Goal: Task Accomplishment & Management: Complete application form

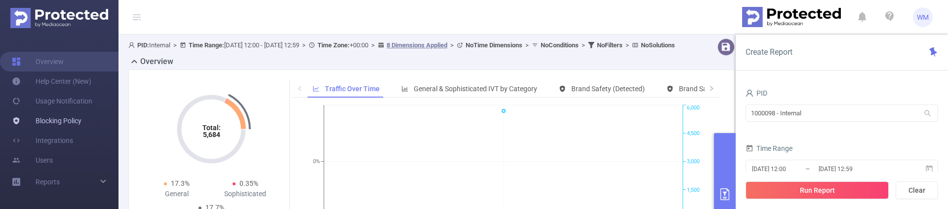
click at [75, 122] on link "Blocking Policy" at bounding box center [47, 121] width 70 height 20
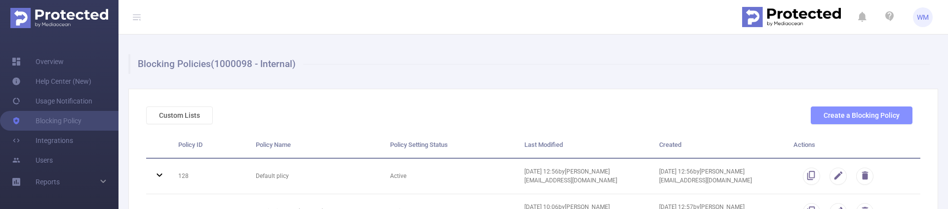
click at [856, 114] on button "Create a Blocking Policy" at bounding box center [861, 116] width 102 height 18
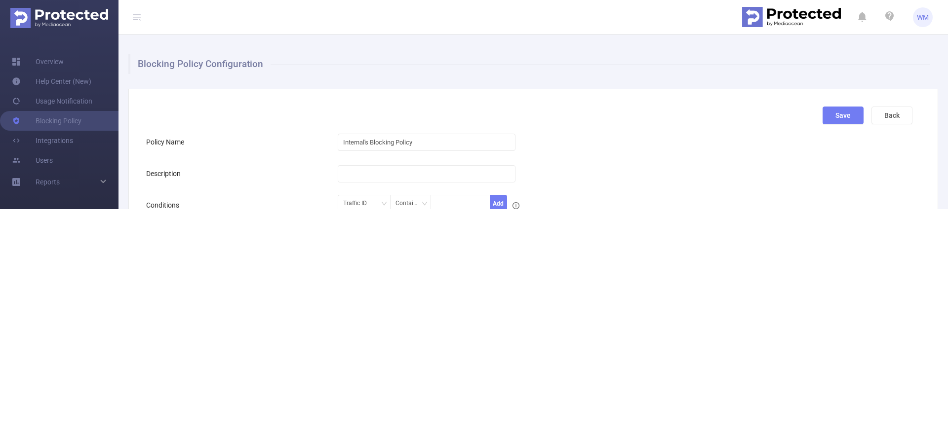
click at [280, 145] on div "Policy Name" at bounding box center [241, 142] width 191 height 20
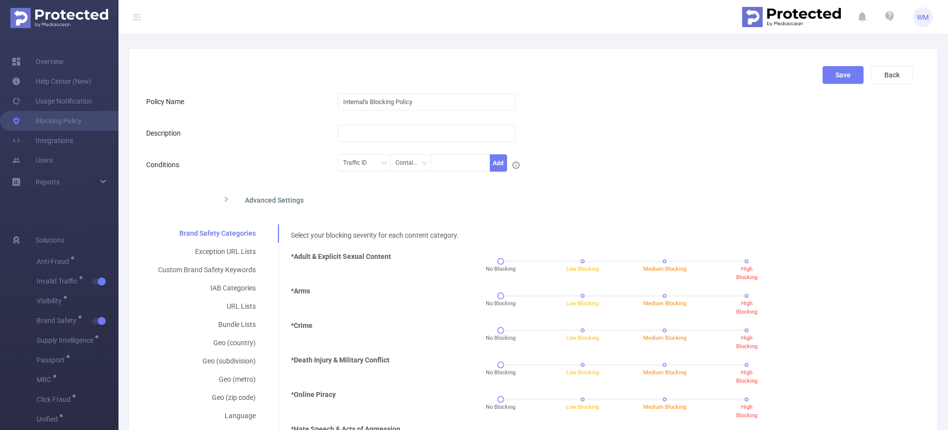
scroll to position [64, 0]
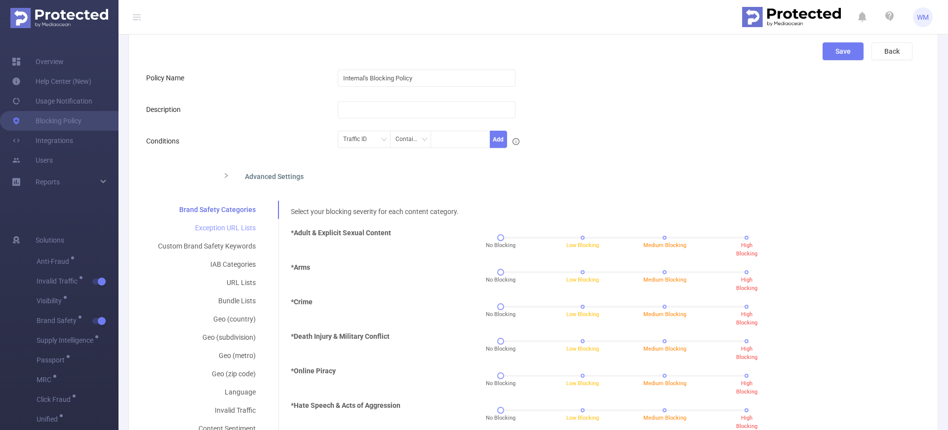
click at [240, 209] on div "Exception URL Lists" at bounding box center [206, 228] width 121 height 18
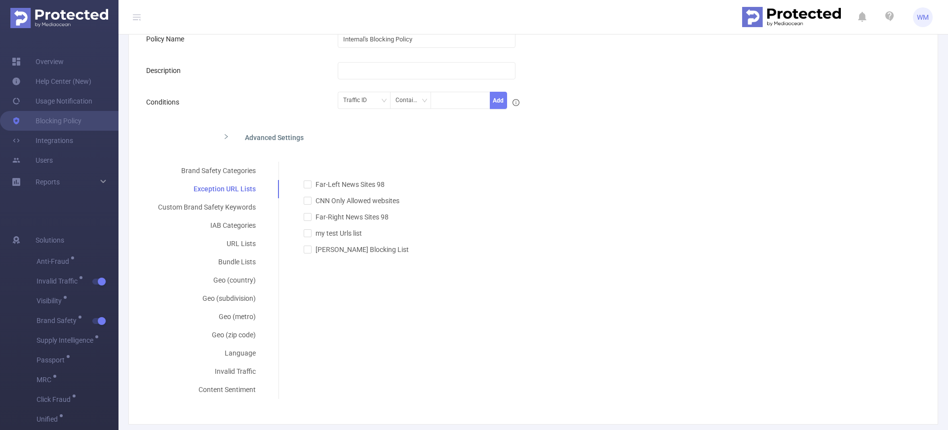
scroll to position [110, 0]
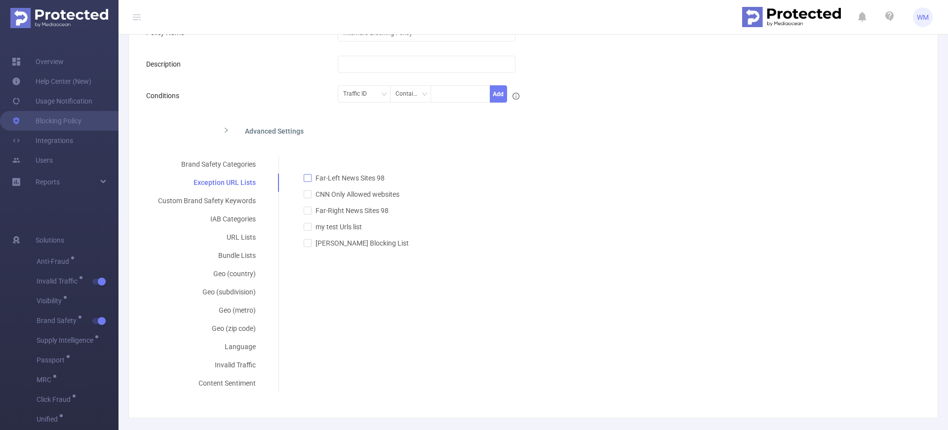
click at [304, 179] on input "Far-Left News Sites 98" at bounding box center [307, 177] width 7 height 7
click at [308, 179] on input "Far-Left News Sites 98" at bounding box center [307, 177] width 7 height 7
click at [341, 177] on span "Far-Left News Sites 98" at bounding box center [349, 178] width 77 height 8
click at [310, 177] on input "Far-Left News Sites 98" at bounding box center [307, 177] width 7 height 7
click at [341, 178] on span "Far-Left News Sites 98" at bounding box center [349, 178] width 77 height 8
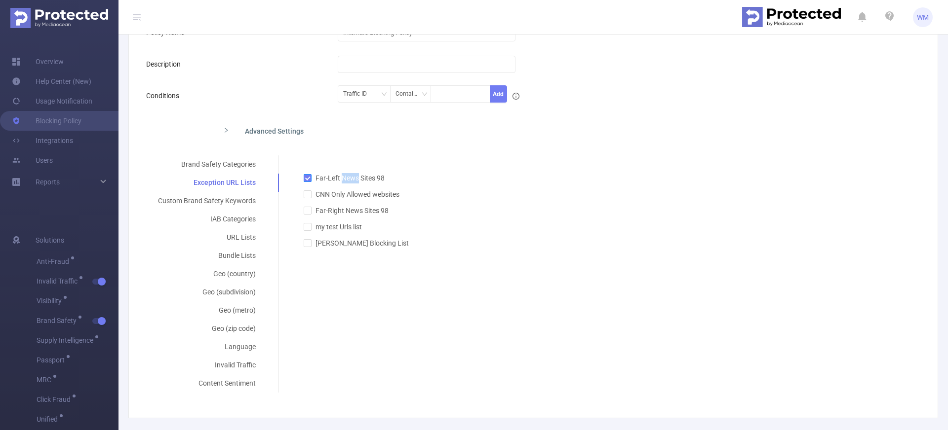
click at [310, 178] on input "Far-Left News Sites 98" at bounding box center [307, 177] width 7 height 7
click at [339, 178] on span "Far-Left News Sites 98" at bounding box center [349, 178] width 77 height 8
click at [310, 178] on input "Far-Left News Sites 98" at bounding box center [307, 177] width 7 height 7
checkbox input "true"
click at [343, 165] on div "Far-Left News Sites 98 CNN Only Allowed websites Far-Right News Sites 98 my tes…" at bounding box center [601, 204] width 621 height 87
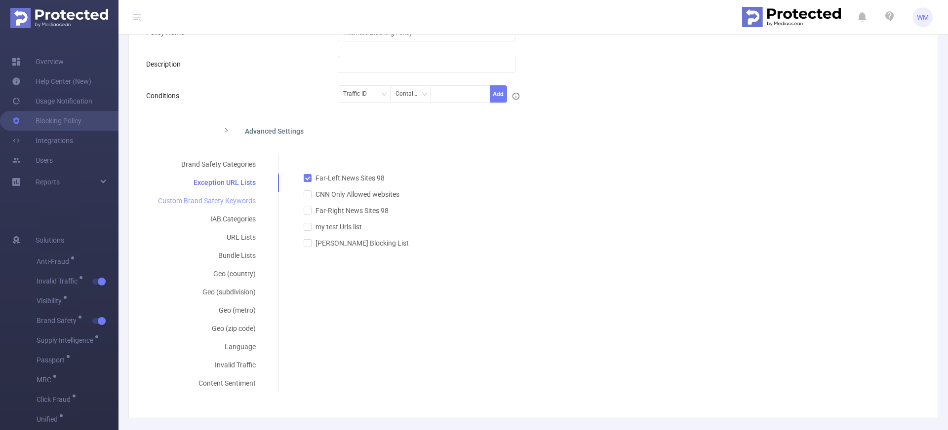
click at [242, 200] on div "Custom Brand Safety Keywords" at bounding box center [206, 201] width 121 height 18
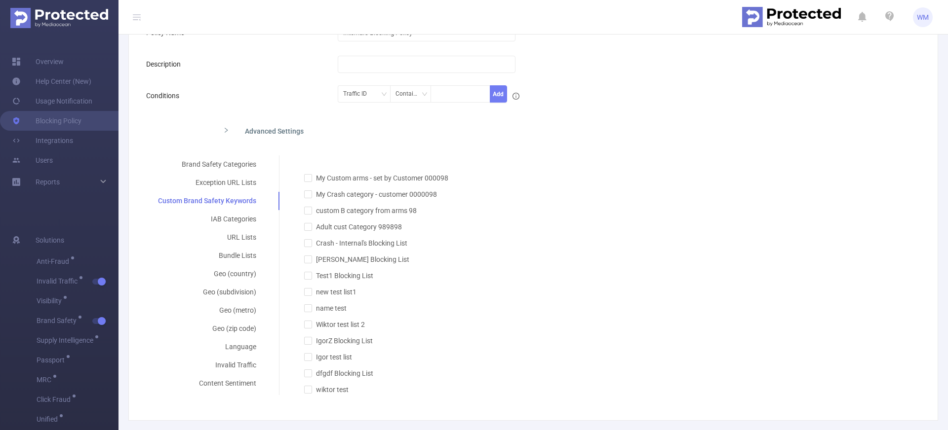
scroll to position [138, 0]
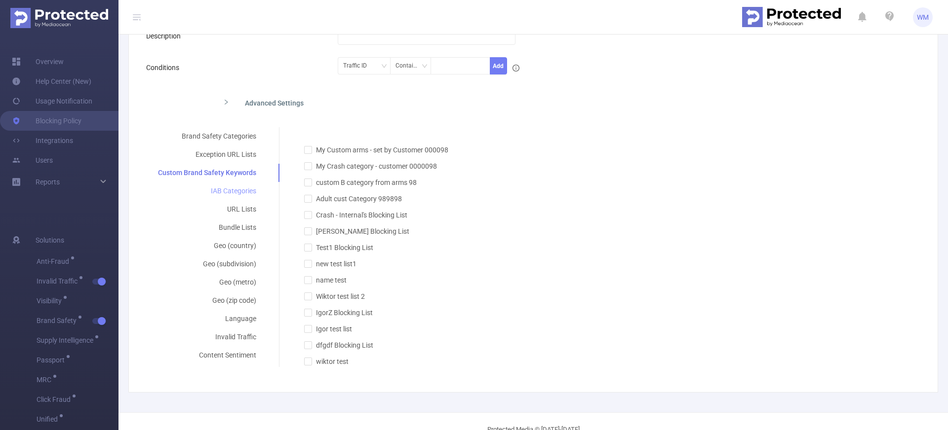
click at [250, 192] on div "IAB Categories" at bounding box center [207, 191] width 122 height 18
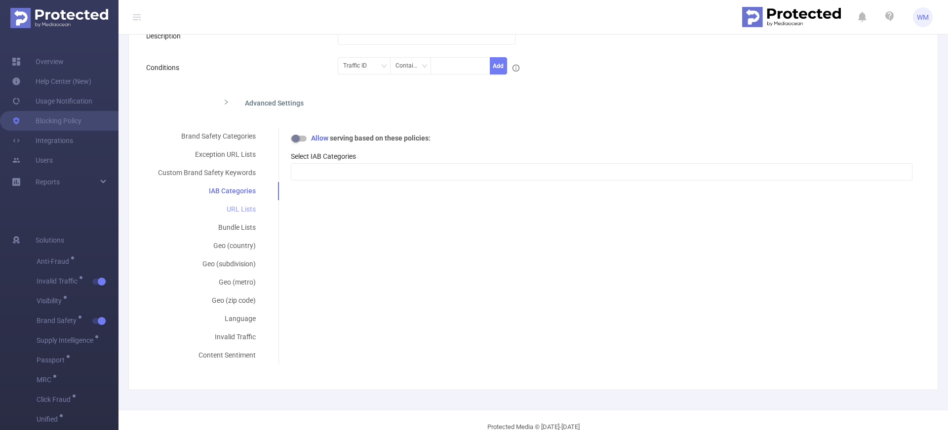
click at [251, 205] on div "URL Lists" at bounding box center [206, 209] width 121 height 18
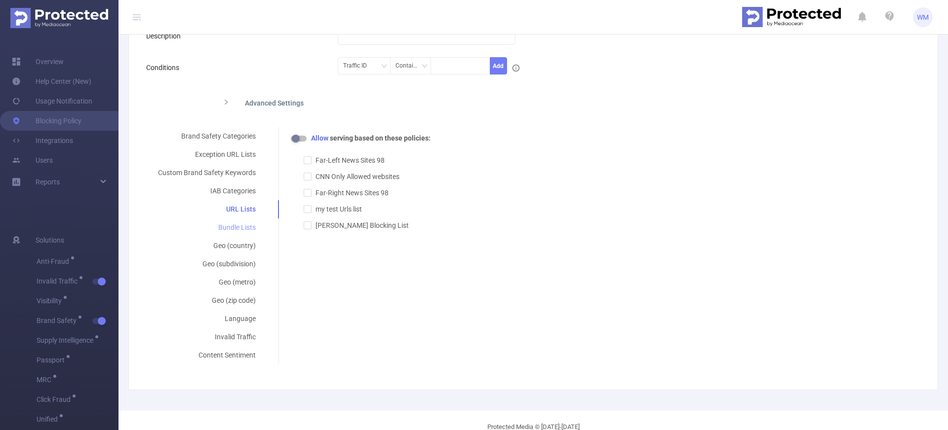
click at [247, 209] on div "Bundle Lists" at bounding box center [206, 228] width 121 height 18
click at [248, 209] on div "Geo (country)" at bounding box center [206, 246] width 121 height 18
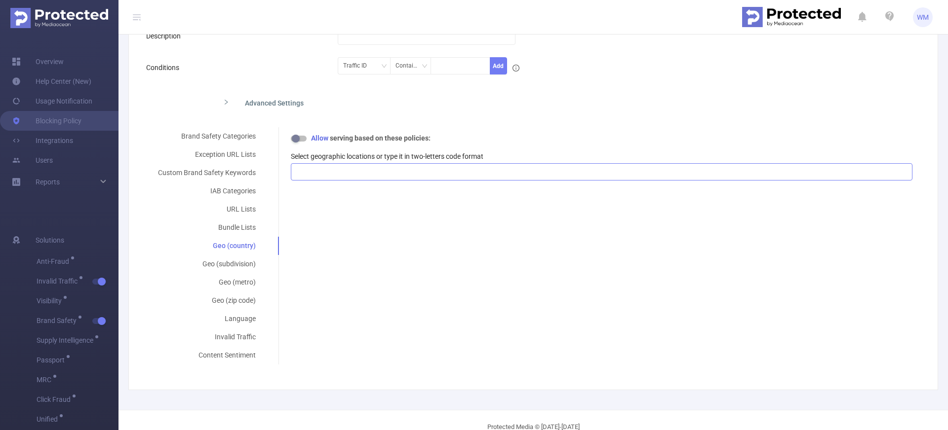
click at [339, 175] on div at bounding box center [601, 172] width 610 height 16
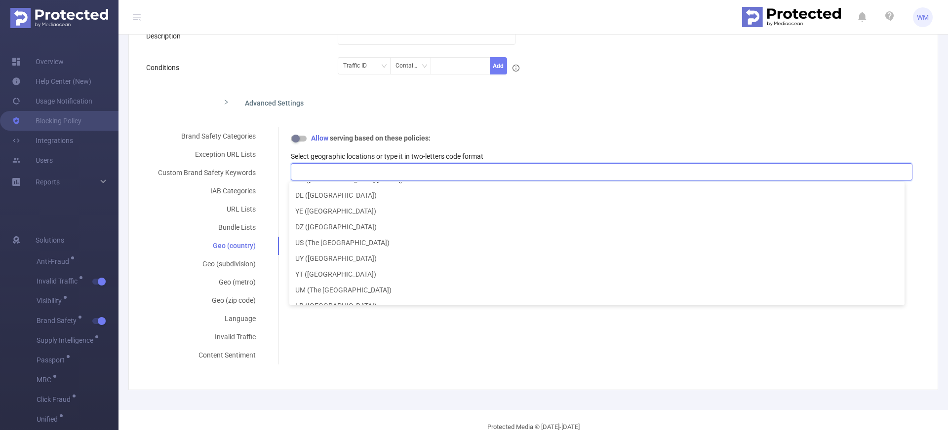
scroll to position [3813, 0]
click at [377, 133] on div "Select your blocking severity for each content category. *Adult & Explicit Sexu…" at bounding box center [595, 160] width 634 height 66
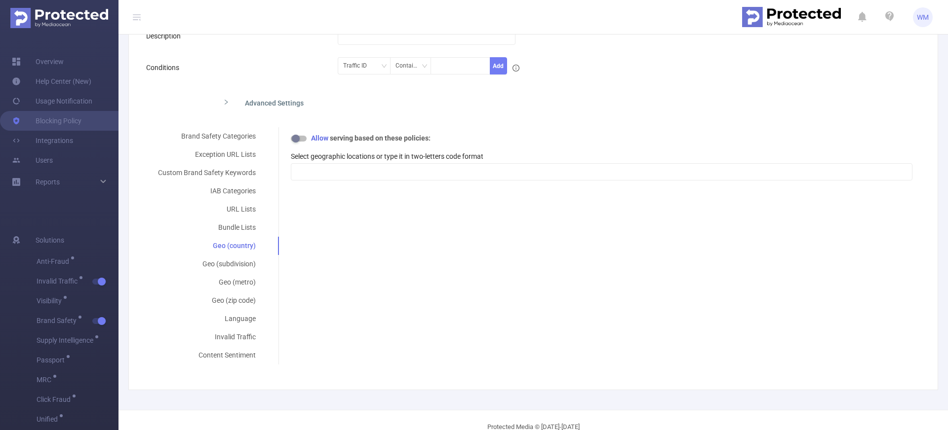
scroll to position [2, 0]
click at [295, 138] on button "button" at bounding box center [299, 139] width 16 height 6
click at [296, 138] on button "button" at bounding box center [299, 139] width 16 height 6
click at [238, 209] on div "Geo (subdivision)" at bounding box center [206, 264] width 121 height 18
click at [299, 142] on div "Allow serving based on these policies:" at bounding box center [601, 138] width 621 height 10
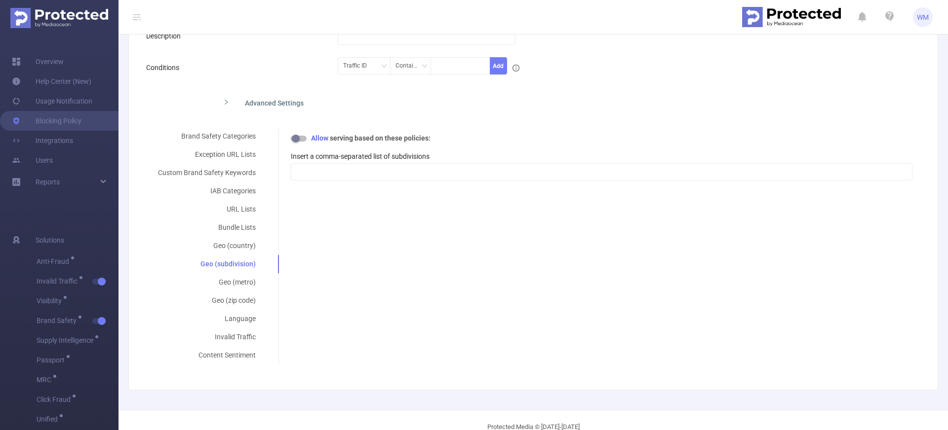
click at [299, 142] on button "button" at bounding box center [299, 139] width 16 height 6
click at [298, 139] on button "button" at bounding box center [299, 139] width 16 height 6
click at [246, 209] on div "Geo (country)" at bounding box center [206, 246] width 121 height 18
click at [296, 141] on button "button" at bounding box center [299, 139] width 16 height 6
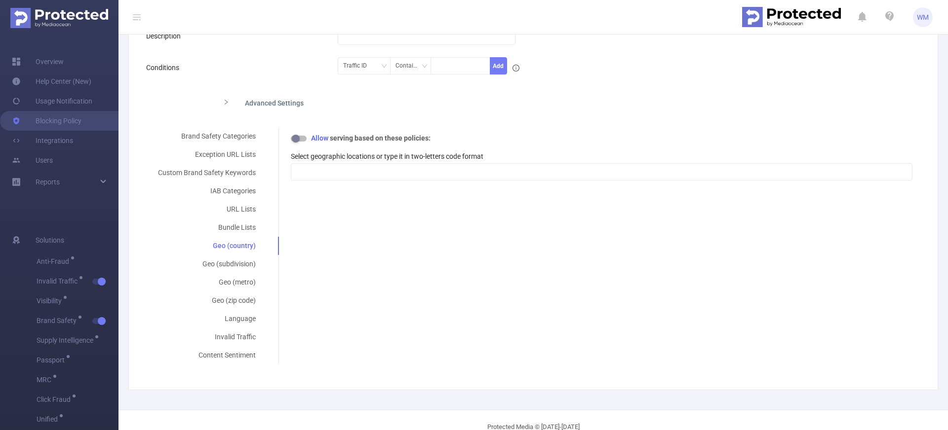
click at [316, 155] on label "Select geographic locations or type it in two-letters code format" at bounding box center [387, 156] width 192 height 8
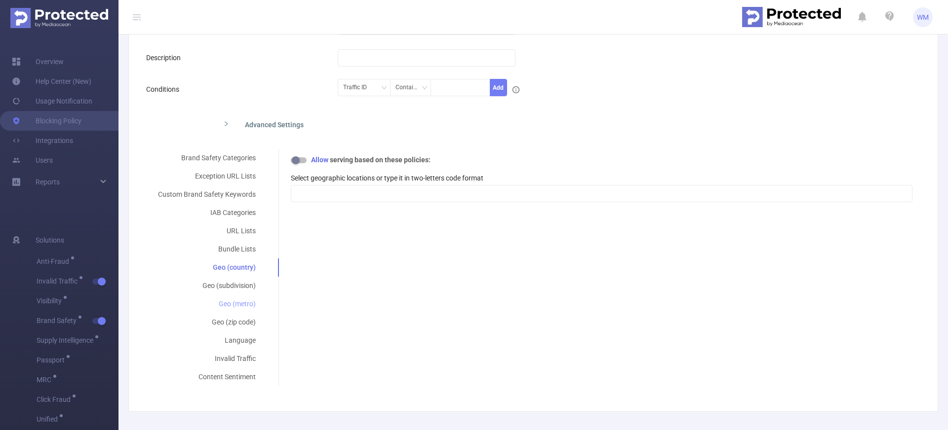
click at [240, 209] on div "Geo (metro)" at bounding box center [206, 304] width 121 height 18
click at [242, 209] on div "Geo (zip code)" at bounding box center [206, 322] width 121 height 18
click at [245, 209] on div "Language" at bounding box center [206, 341] width 121 height 18
click at [243, 209] on div "Invalid Traffic" at bounding box center [206, 359] width 121 height 18
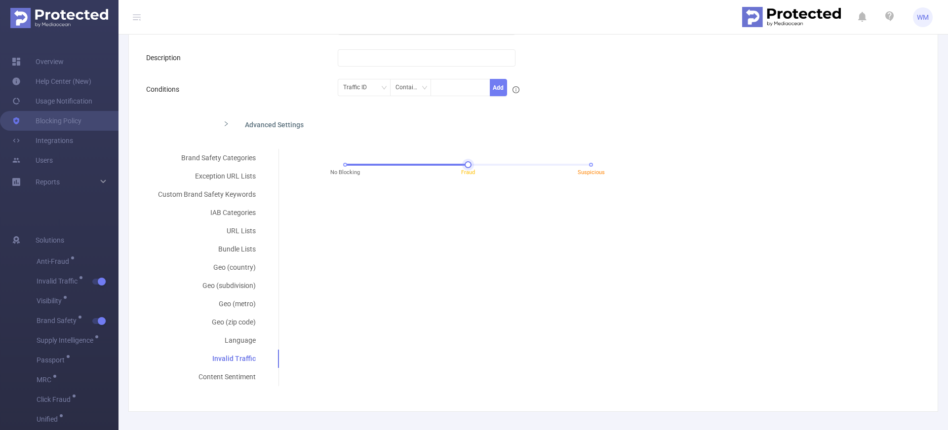
click at [461, 166] on div "No Blocking Fraud Suspicious" at bounding box center [468, 165] width 246 height 6
click at [584, 166] on div "No Blocking Fraud Suspicious" at bounding box center [468, 165] width 246 height 6
click at [345, 164] on div "No Blocking Fraud Suspicious" at bounding box center [468, 165] width 246 height 6
click at [360, 209] on div "Brand Safety Categories Exception URL Lists Custom Brand Safety Keywords IAB Ca…" at bounding box center [529, 267] width 766 height 237
click at [230, 209] on div "Content Sentiment" at bounding box center [206, 377] width 121 height 18
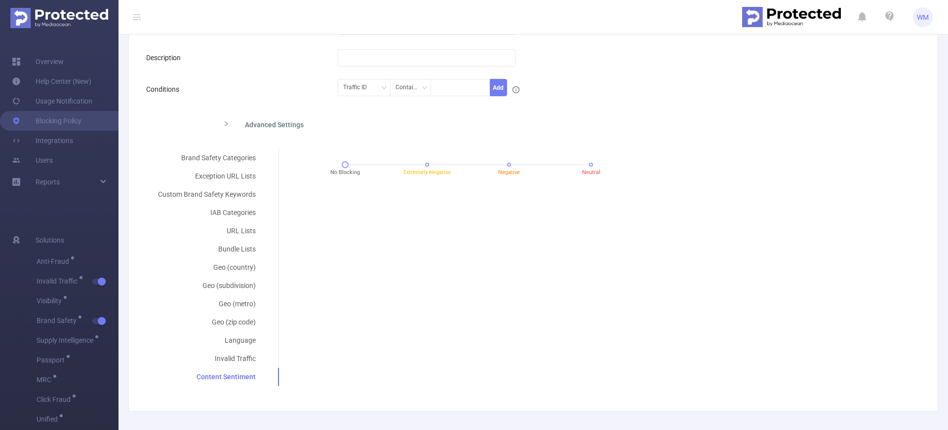
click at [300, 209] on div "Brand Safety Categories Exception URL Lists Custom Brand Safety Keywords IAB Ca…" at bounding box center [529, 267] width 766 height 237
click at [239, 209] on div "Invalid Traffic" at bounding box center [206, 359] width 121 height 18
click at [239, 209] on div "Content Sentiment" at bounding box center [206, 377] width 121 height 18
click at [244, 209] on div "Invalid Traffic" at bounding box center [206, 359] width 121 height 18
click at [244, 209] on div "Content Sentiment" at bounding box center [206, 377] width 121 height 18
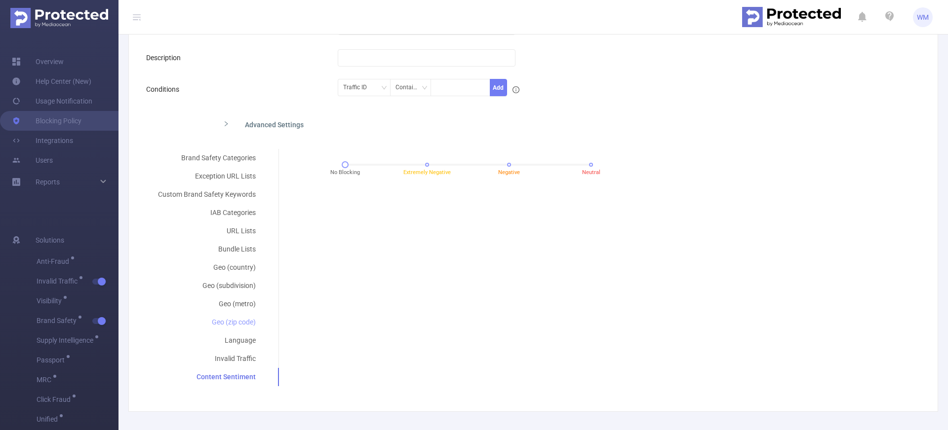
click at [230, 209] on div "Geo (zip code)" at bounding box center [206, 322] width 121 height 18
click at [236, 209] on div "Geo (metro)" at bounding box center [206, 304] width 121 height 18
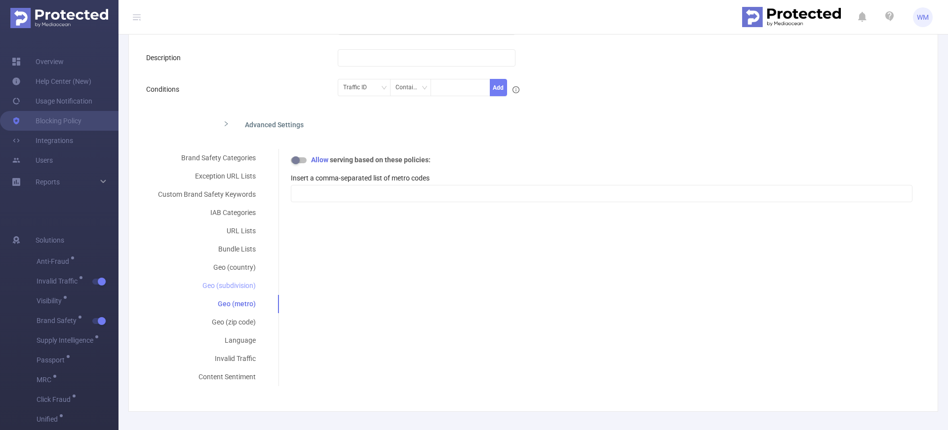
click at [238, 209] on div "Geo (subdivision)" at bounding box center [206, 286] width 121 height 18
click at [238, 209] on div "Geo (country)" at bounding box center [206, 268] width 121 height 18
click at [240, 209] on div "Bundle Lists" at bounding box center [206, 249] width 121 height 18
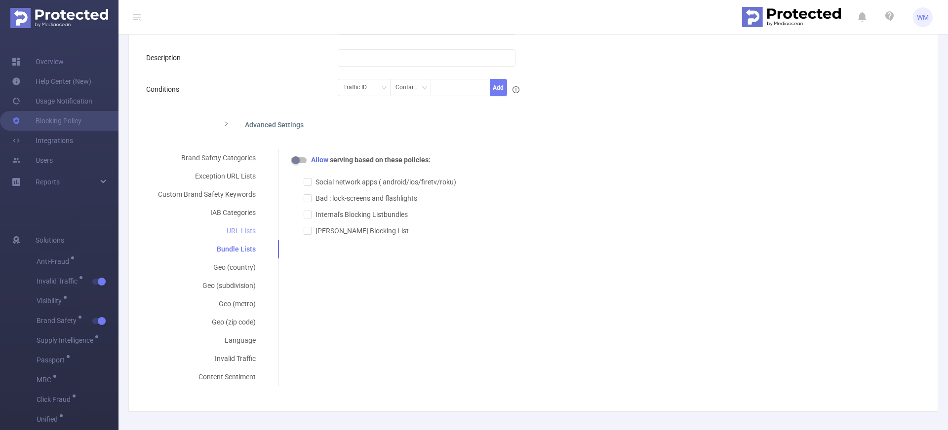
click at [241, 209] on div "URL Lists" at bounding box center [206, 231] width 121 height 18
click at [239, 209] on div "IAB Categories" at bounding box center [206, 213] width 121 height 18
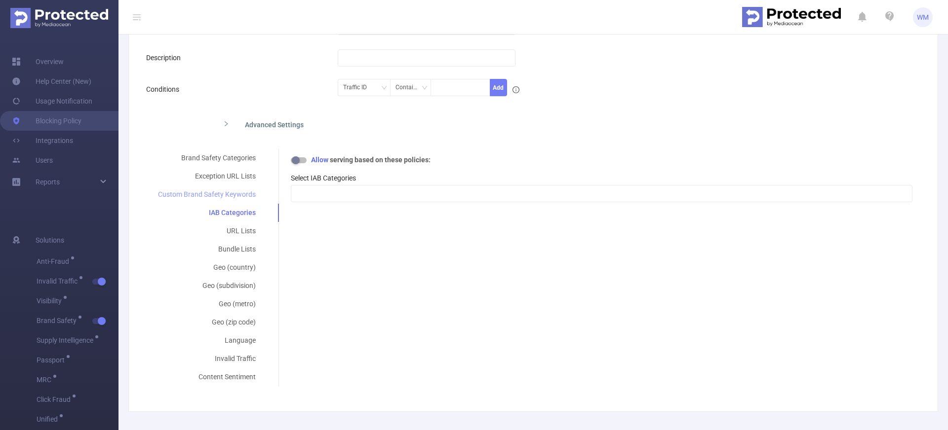
click at [236, 192] on div "Custom Brand Safety Keywords" at bounding box center [206, 195] width 121 height 18
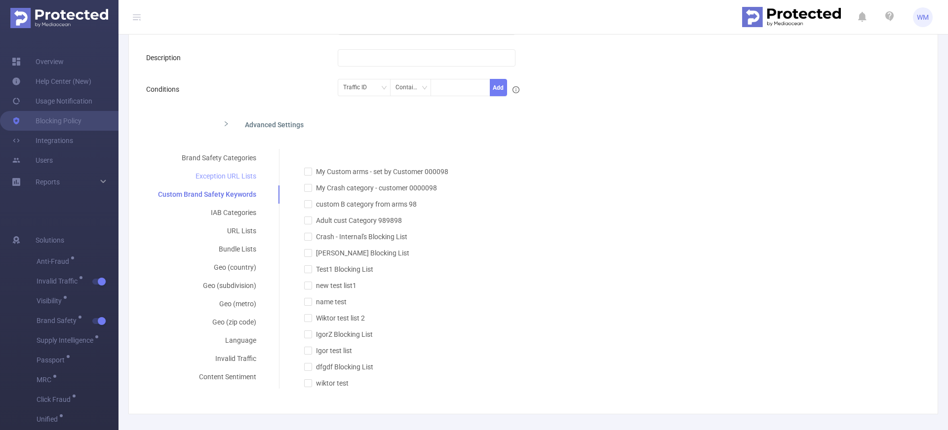
click at [238, 180] on div "Exception URL Lists" at bounding box center [207, 176] width 122 height 18
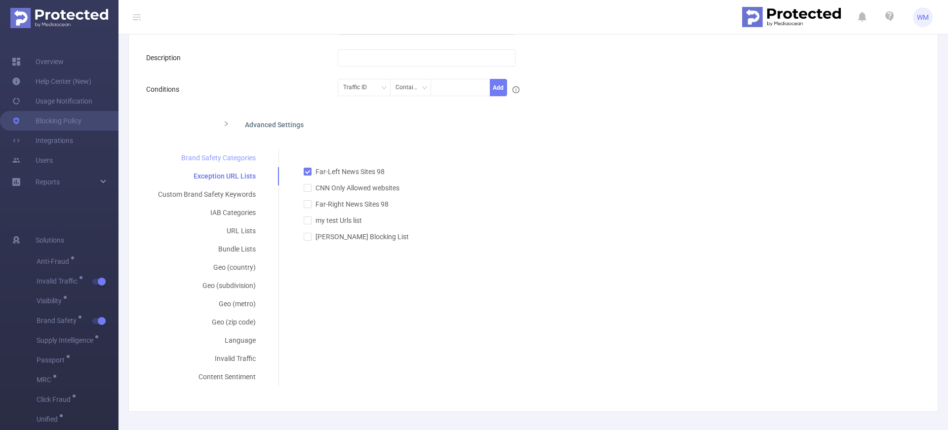
click at [239, 150] on div "Brand Safety Categories" at bounding box center [206, 158] width 121 height 18
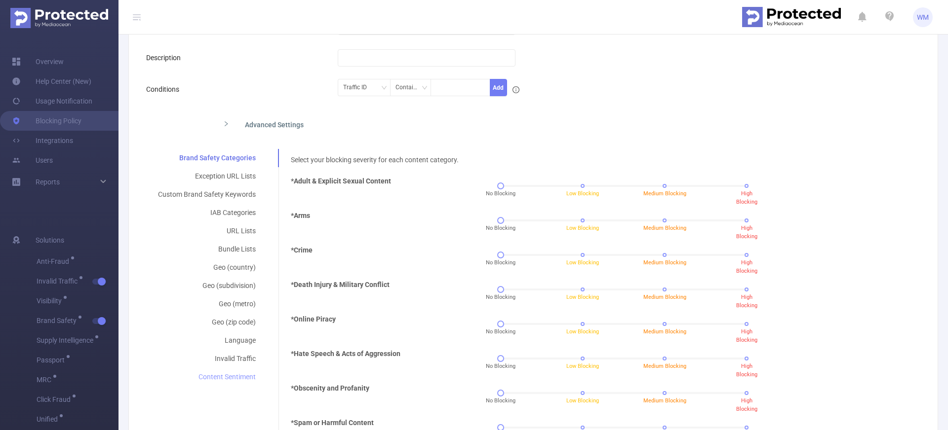
click at [225, 209] on div "Content Sentiment" at bounding box center [206, 377] width 121 height 18
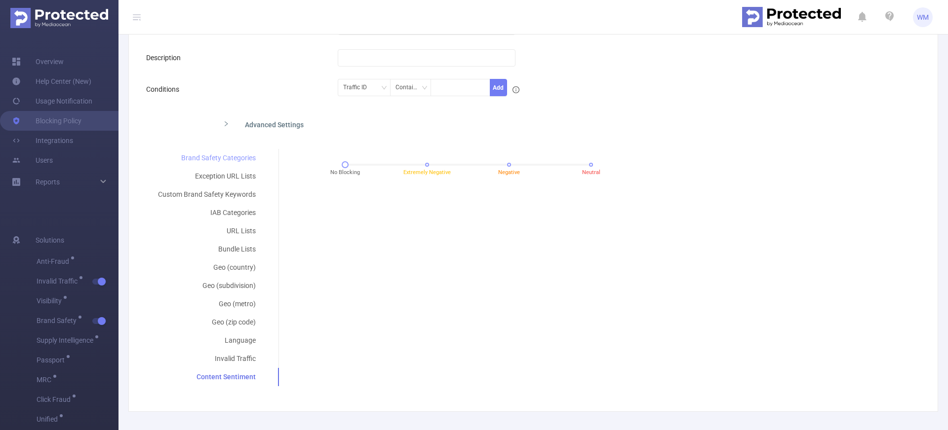
click at [223, 153] on div "Brand Safety Categories" at bounding box center [206, 158] width 121 height 18
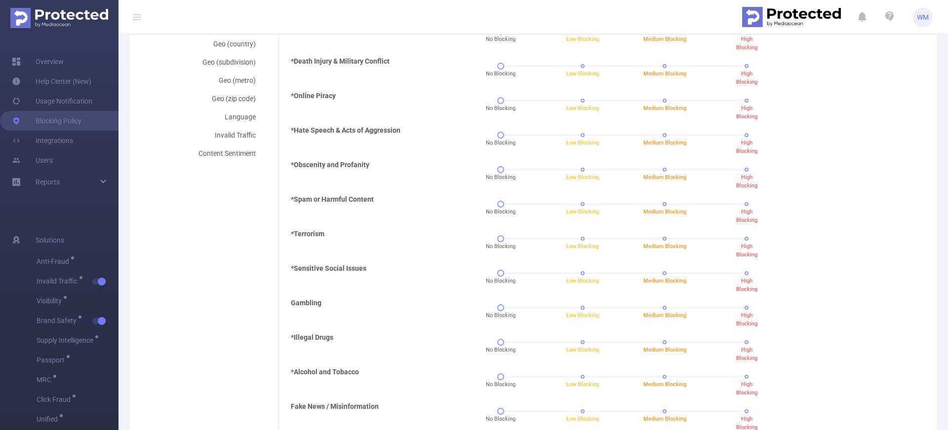
scroll to position [433, 0]
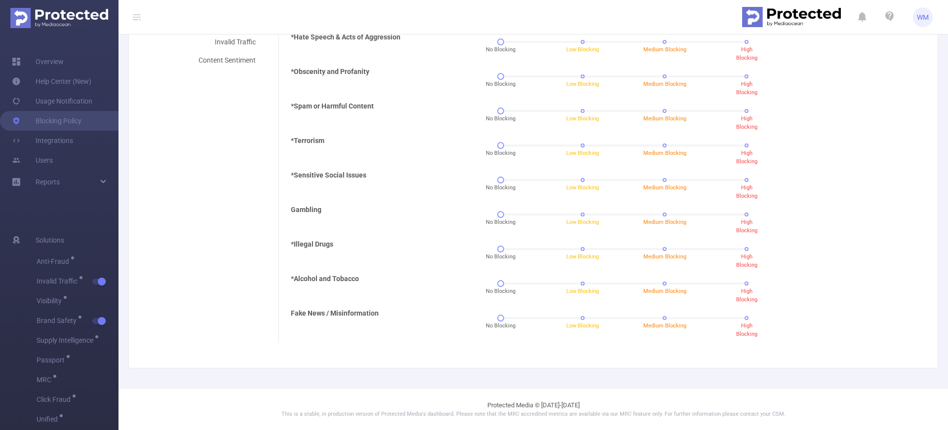
click at [242, 209] on div "Brand Safety Categories Exception URL Lists Custom Brand Safety Keywords IAB Ca…" at bounding box center [529, 87] width 766 height 511
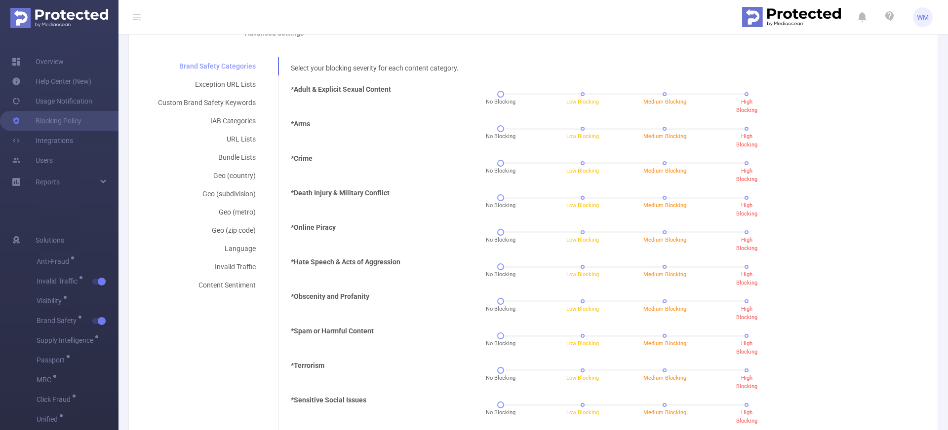
scroll to position [14, 0]
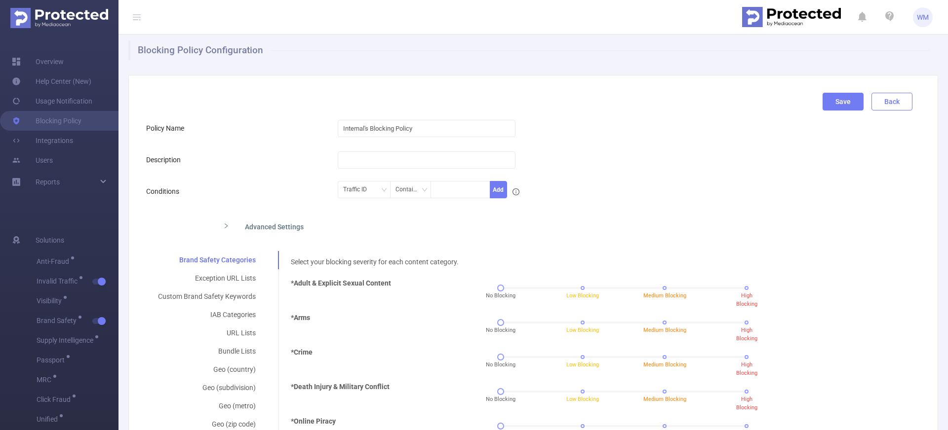
click at [876, 99] on button "Back" at bounding box center [891, 102] width 41 height 18
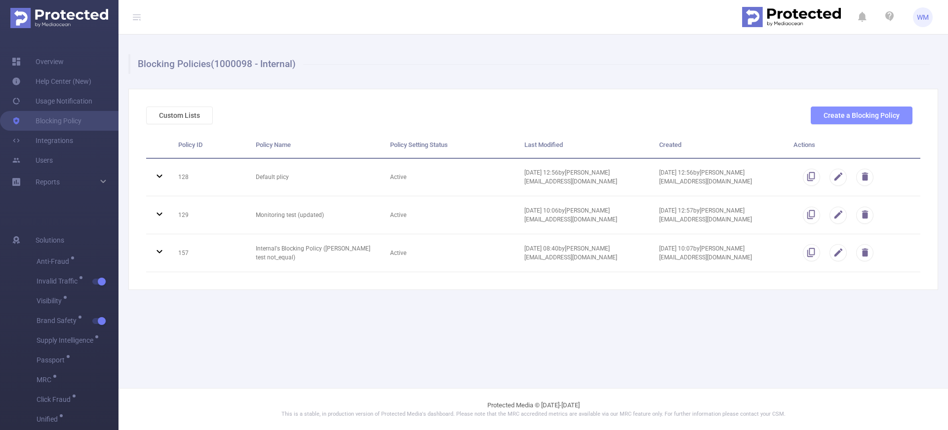
click at [867, 117] on button "Create a Blocking Policy" at bounding box center [861, 116] width 102 height 18
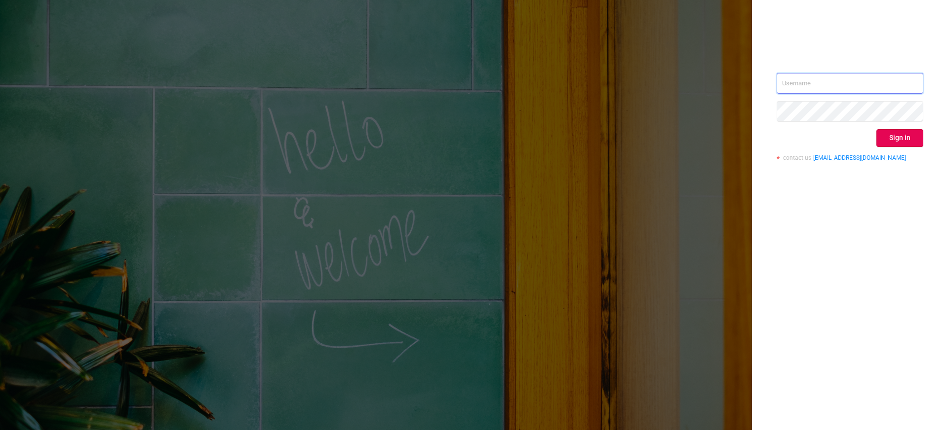
click at [833, 80] on input "text" at bounding box center [849, 83] width 147 height 21
type input "wiktor@protected.media"
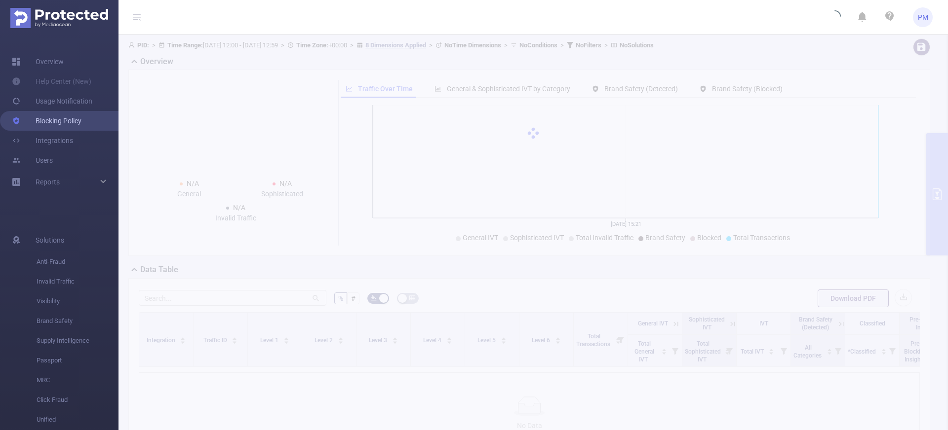
drag, startPoint x: 72, startPoint y: 121, endPoint x: 79, endPoint y: 120, distance: 7.0
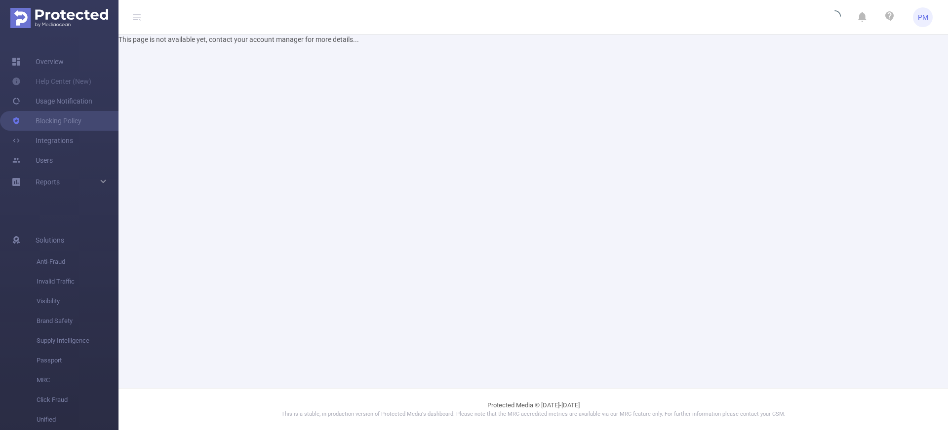
click at [205, 45] on main "This page is not available yet, contact your account manager for more details..." at bounding box center [532, 194] width 829 height 388
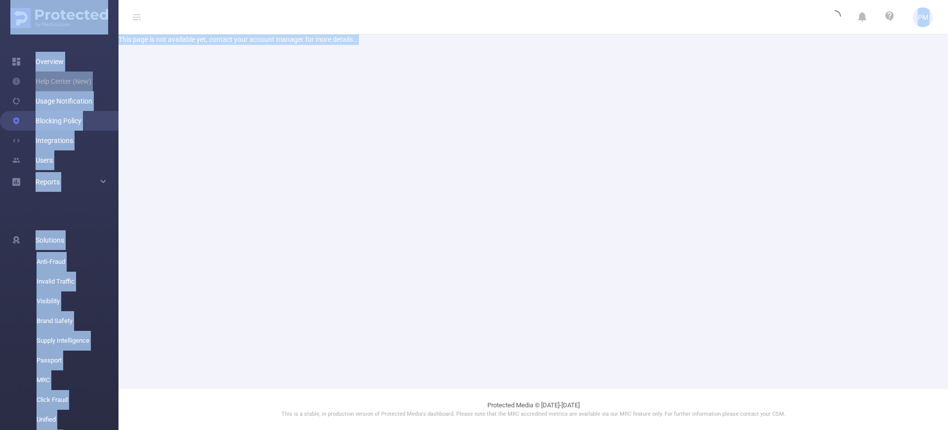
drag, startPoint x: 201, startPoint y: 35, endPoint x: 367, endPoint y: 38, distance: 165.8
click at [360, 37] on section "PM Overview Help Center (New) Usage Notification Blocking Policy Integrations U…" at bounding box center [474, 215] width 948 height 430
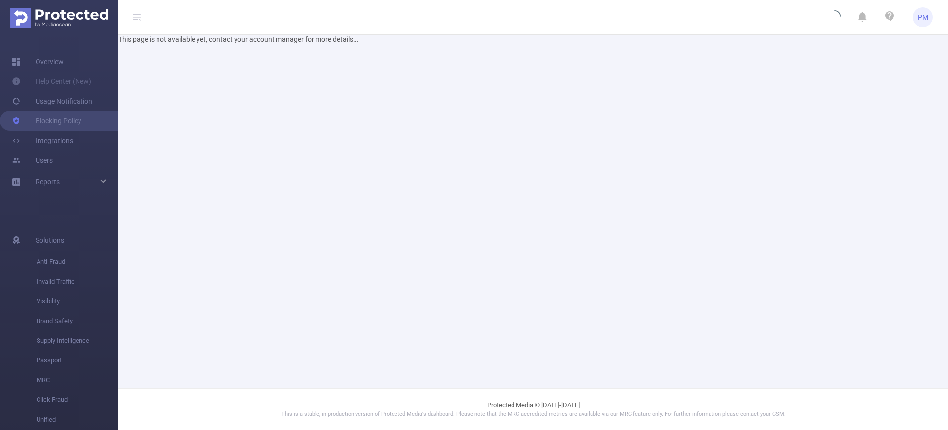
click at [367, 38] on div "This page is not available yet, contact your account manager for more details..." at bounding box center [532, 40] width 829 height 10
drag, startPoint x: 336, startPoint y: 38, endPoint x: 268, endPoint y: 43, distance: 68.3
click at [285, 43] on div "This page is not available yet, contact your account manager for more details..." at bounding box center [532, 40] width 829 height 10
click at [268, 43] on div "This page is not available yet, contact your account manager for more details..." at bounding box center [532, 40] width 829 height 10
click at [26, 64] on link "Overview" at bounding box center [38, 62] width 52 height 20
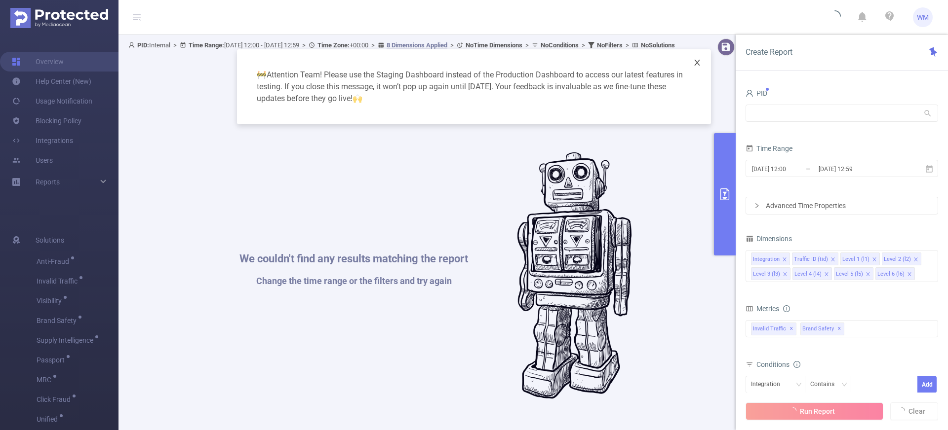
click at [698, 64] on icon "icon: close" at bounding box center [697, 63] width 8 height 8
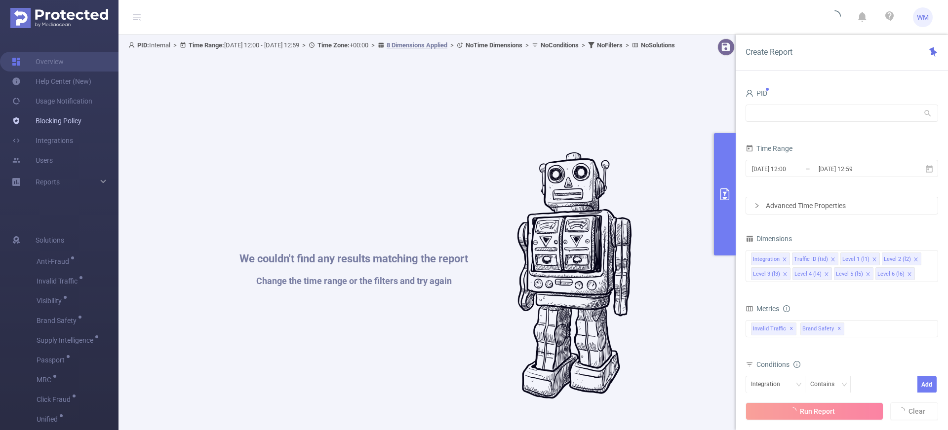
click at [75, 123] on link "Blocking Policy" at bounding box center [47, 121] width 70 height 20
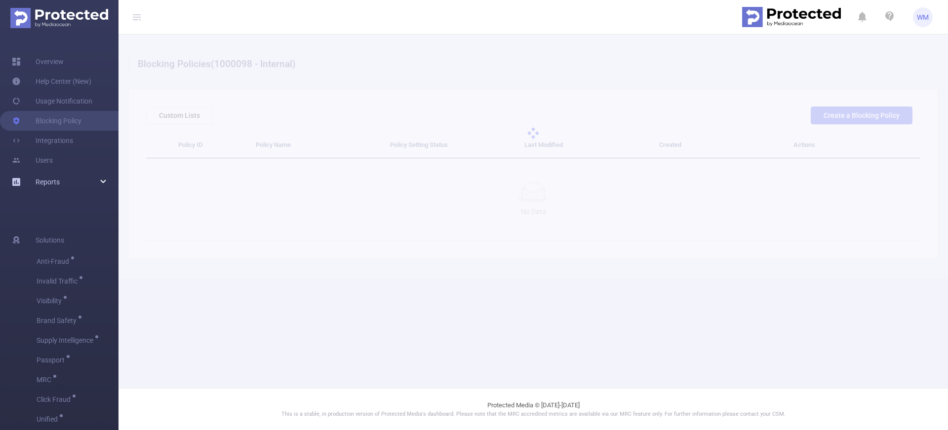
click at [55, 181] on span "Reports" at bounding box center [48, 182] width 24 height 8
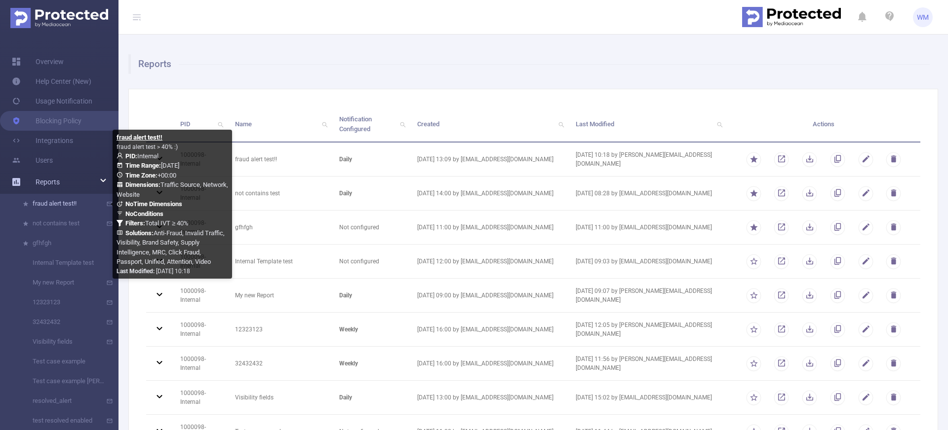
click at [59, 204] on link "fraud alert test!!" at bounding box center [63, 204] width 87 height 20
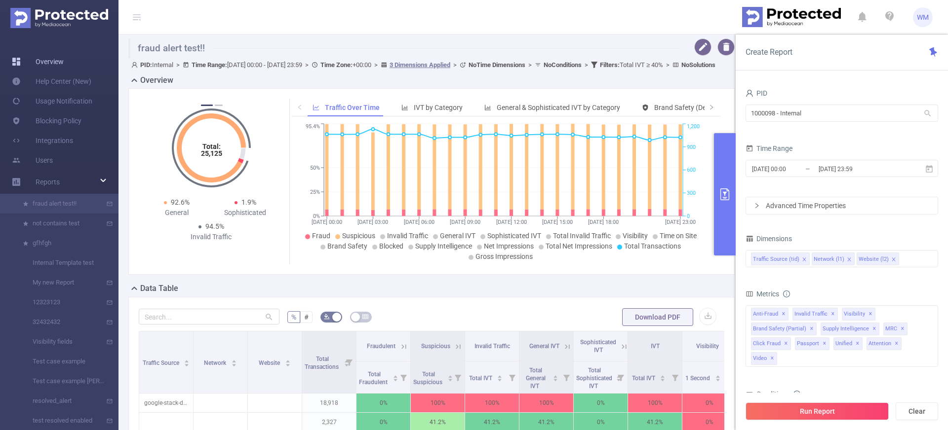
click at [64, 63] on link "Overview" at bounding box center [38, 62] width 52 height 20
